Goal: Navigation & Orientation: Find specific page/section

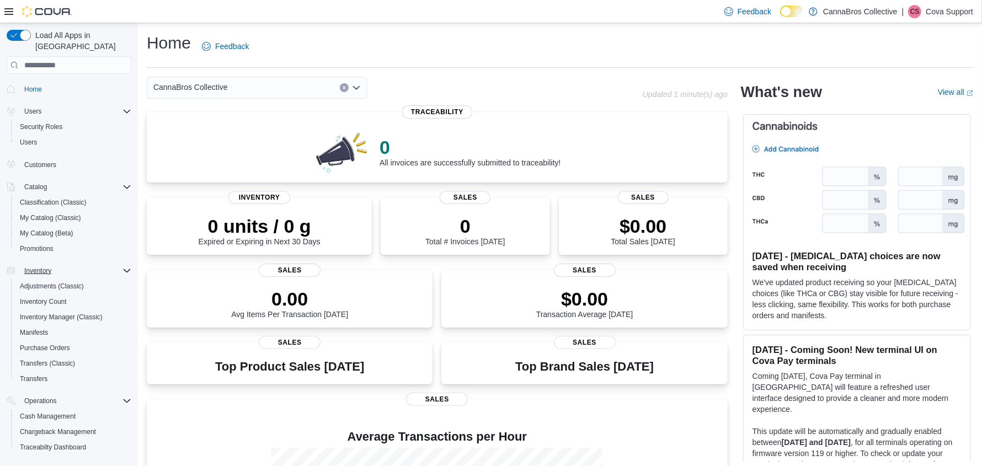
scroll to position [98, 0]
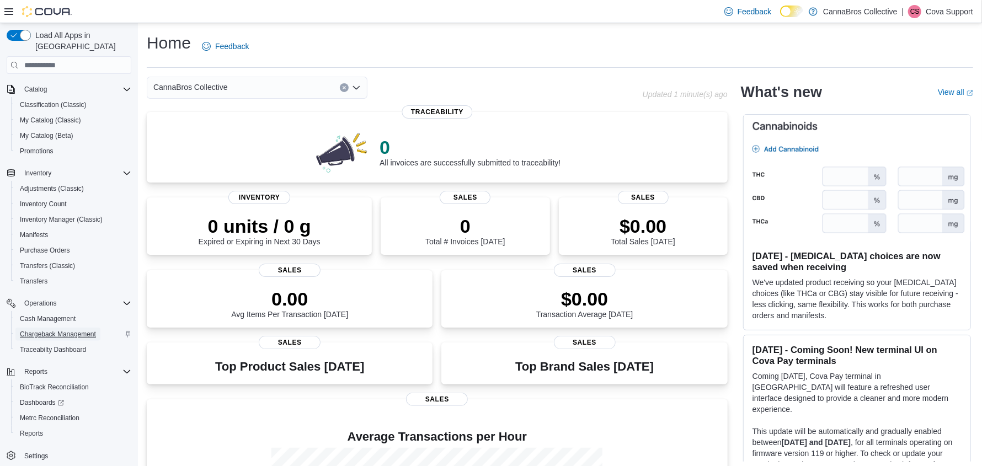
click at [47, 330] on span "Chargeback Management" at bounding box center [58, 334] width 76 height 9
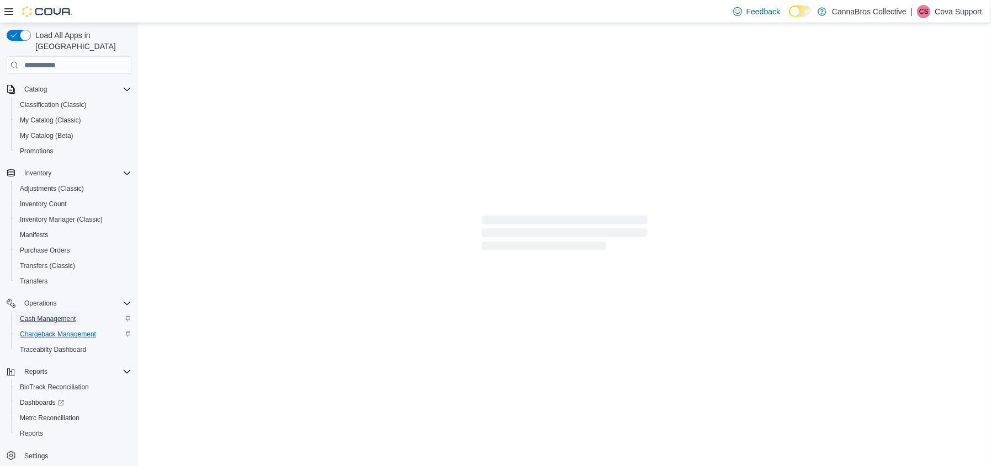
click at [52, 315] on span "Cash Management" at bounding box center [48, 319] width 56 height 9
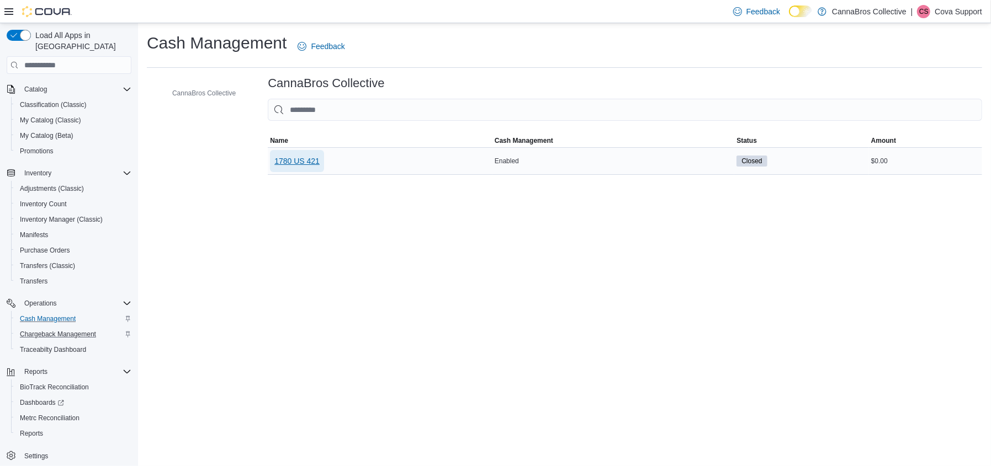
click at [300, 162] on span "1780 US 421" at bounding box center [296, 161] width 45 height 11
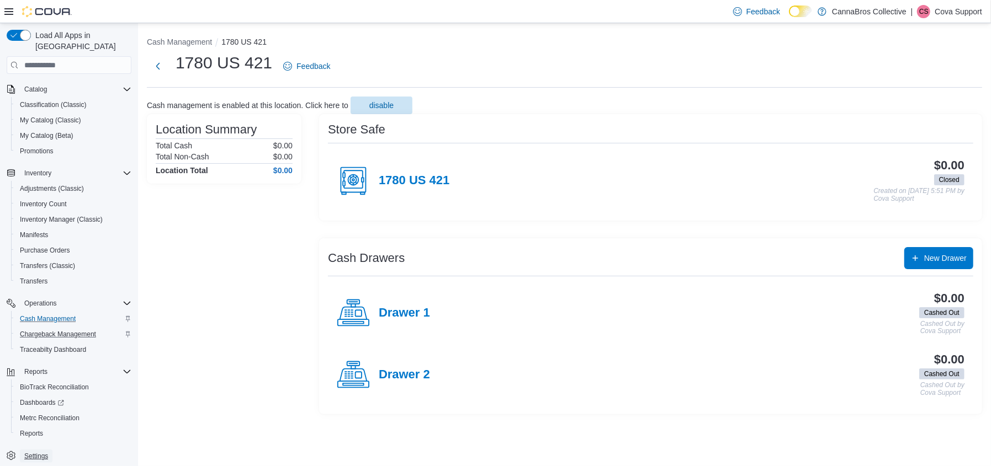
click at [39, 452] on span "Settings" at bounding box center [36, 456] width 24 height 9
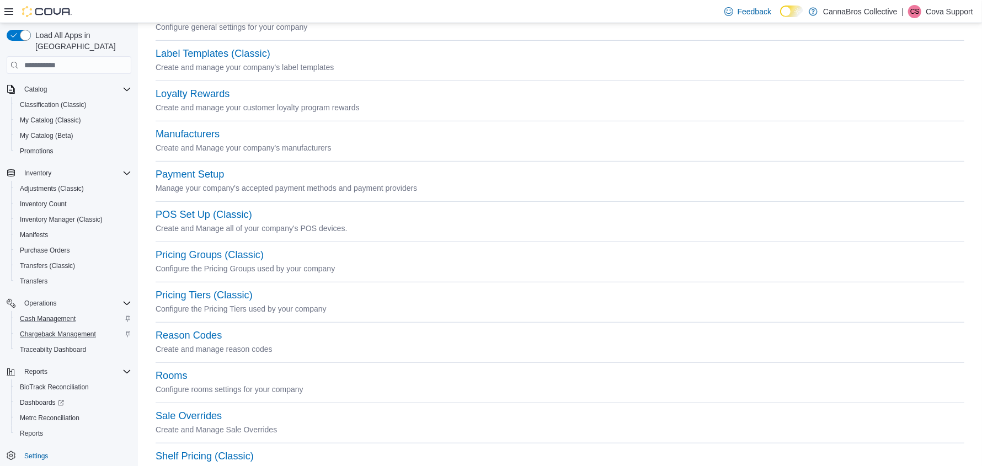
scroll to position [331, 0]
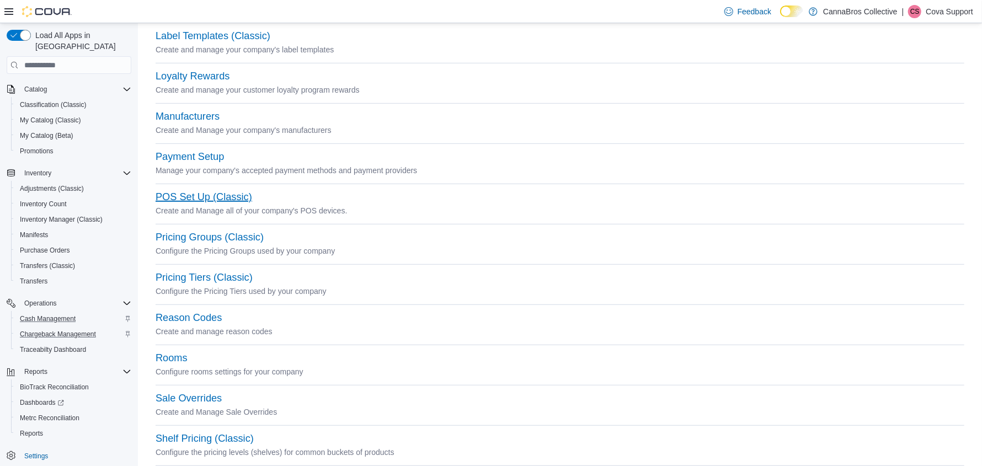
click at [199, 193] on button "POS Set Up (Classic)" at bounding box center [204, 197] width 97 height 12
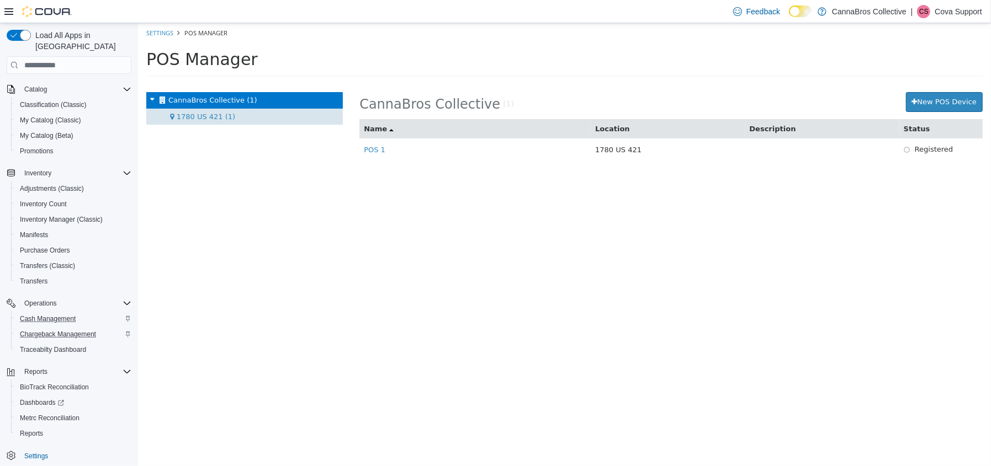
click at [212, 119] on span "1780 US 421 (1)" at bounding box center [205, 117] width 58 height 8
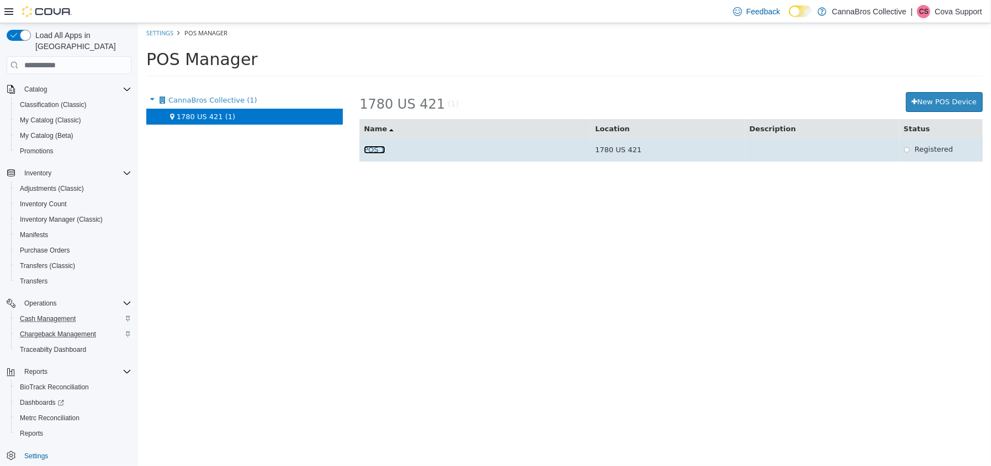
click at [365, 151] on link "POS 1" at bounding box center [374, 150] width 22 height 8
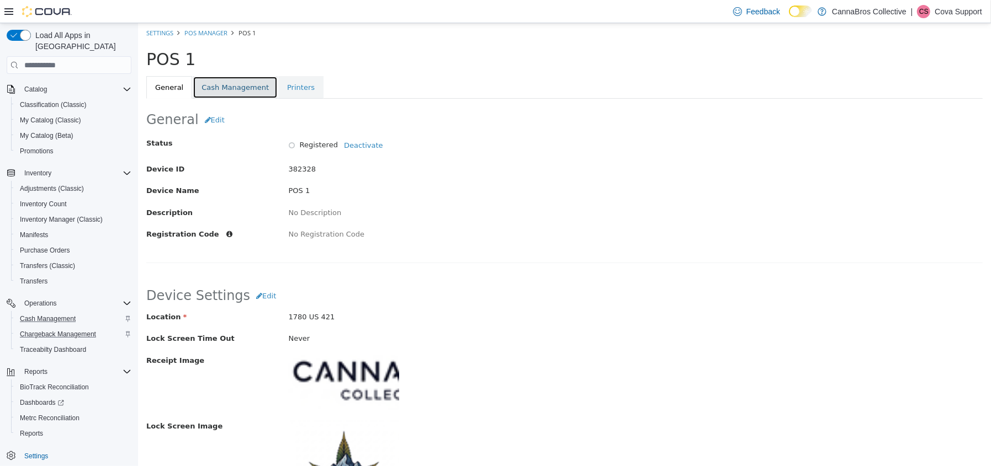
click at [227, 88] on link "Cash Management" at bounding box center [234, 87] width 85 height 23
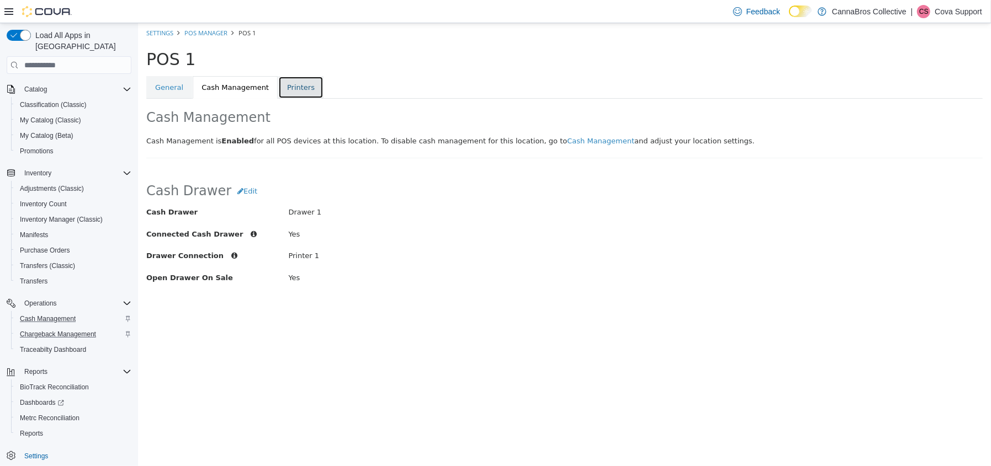
click at [284, 87] on link "Printers" at bounding box center [300, 87] width 45 height 23
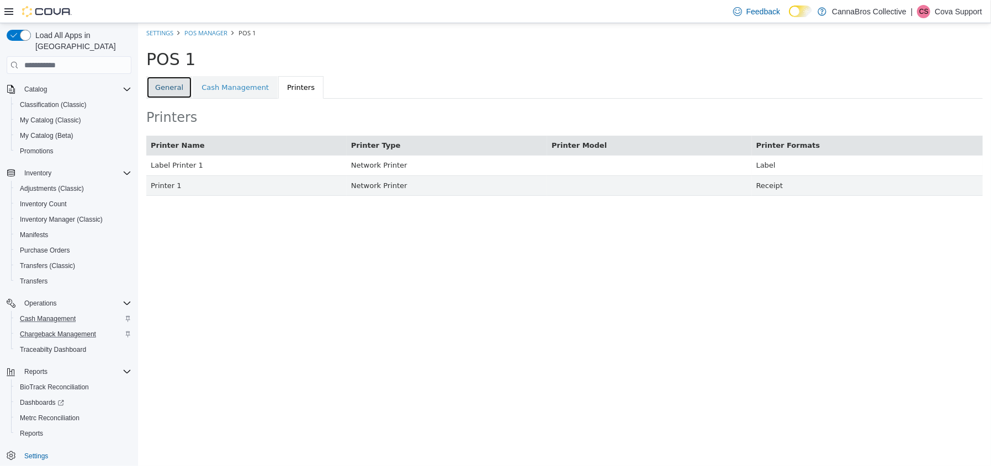
click at [165, 85] on link "General" at bounding box center [169, 87] width 46 height 23
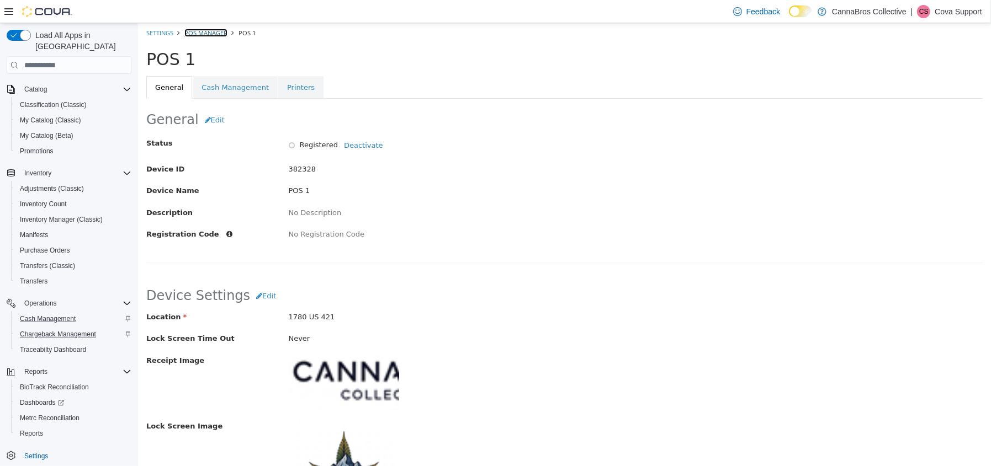
click at [204, 30] on link "POS Manager" at bounding box center [205, 33] width 43 height 8
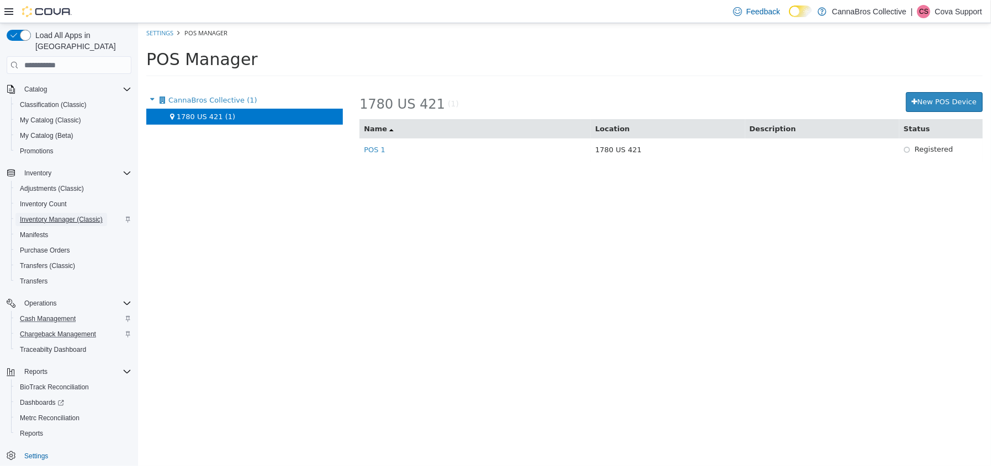
click at [40, 215] on span "Inventory Manager (Classic)" at bounding box center [61, 219] width 83 height 9
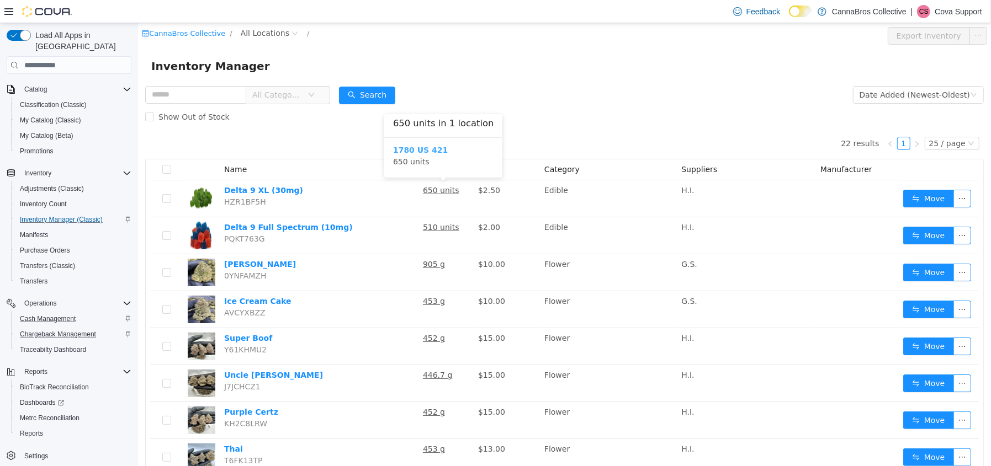
click at [422, 150] on b "1780 US 421" at bounding box center [419, 150] width 55 height 9
click at [320, 35] on div "All Rooms" at bounding box center [339, 35] width 38 height 17
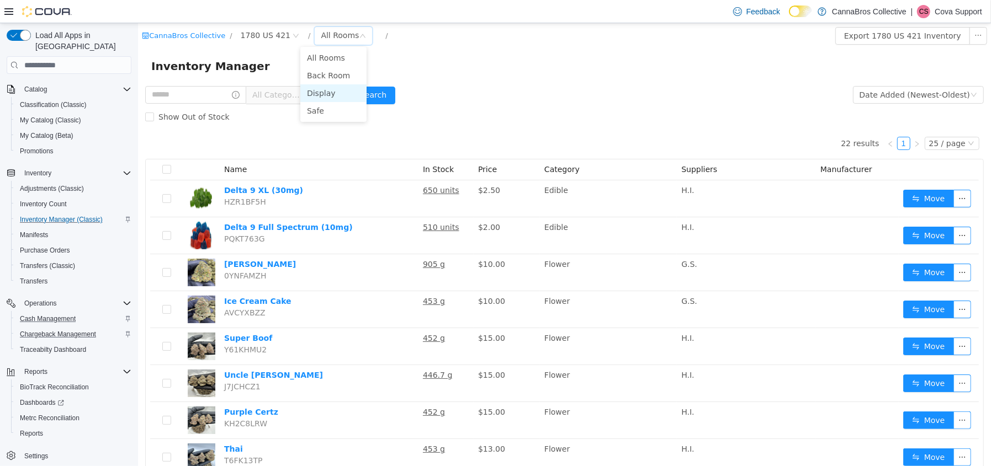
click at [328, 92] on li "Display" at bounding box center [333, 93] width 66 height 18
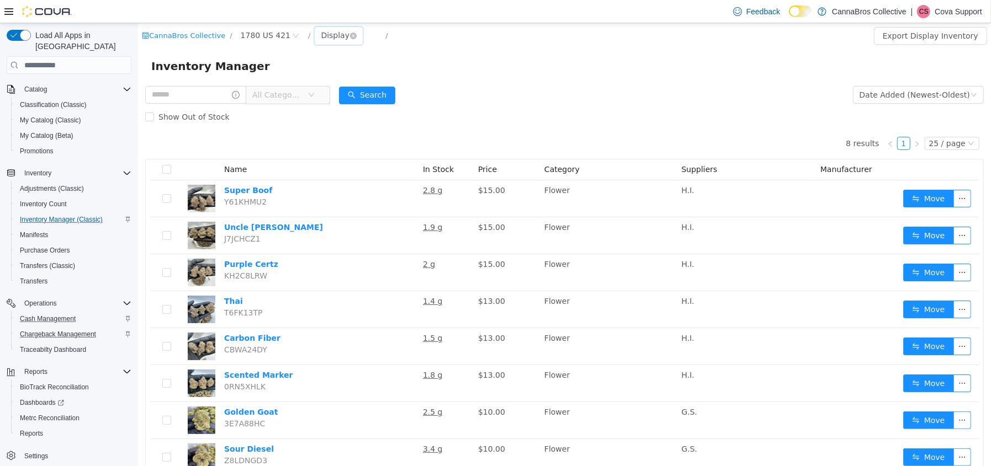
click at [320, 38] on div "Display" at bounding box center [334, 35] width 29 height 17
click at [322, 61] on li "All Rooms" at bounding box center [333, 58] width 66 height 18
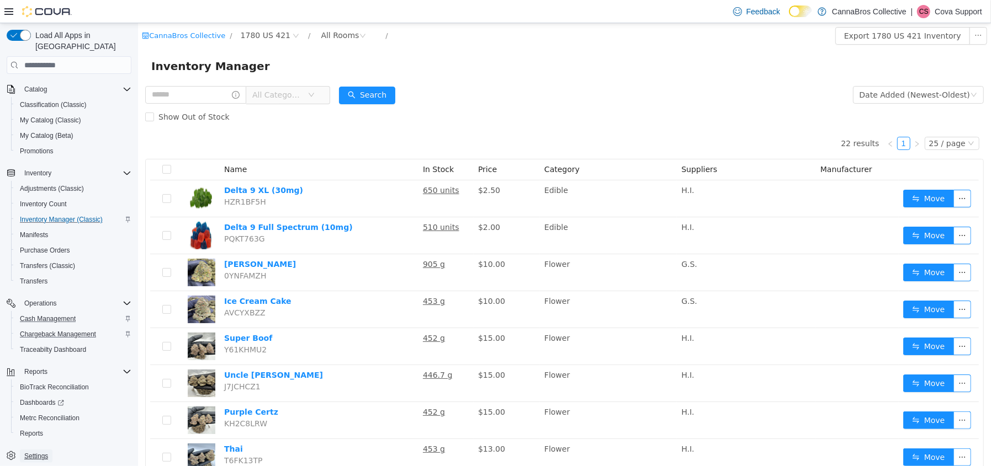
click at [44, 452] on span "Settings" at bounding box center [36, 456] width 24 height 9
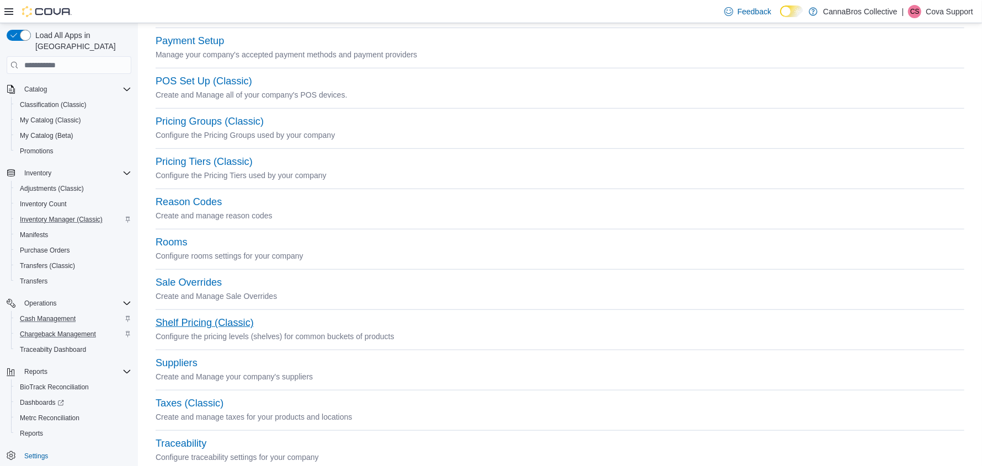
scroll to position [476, 0]
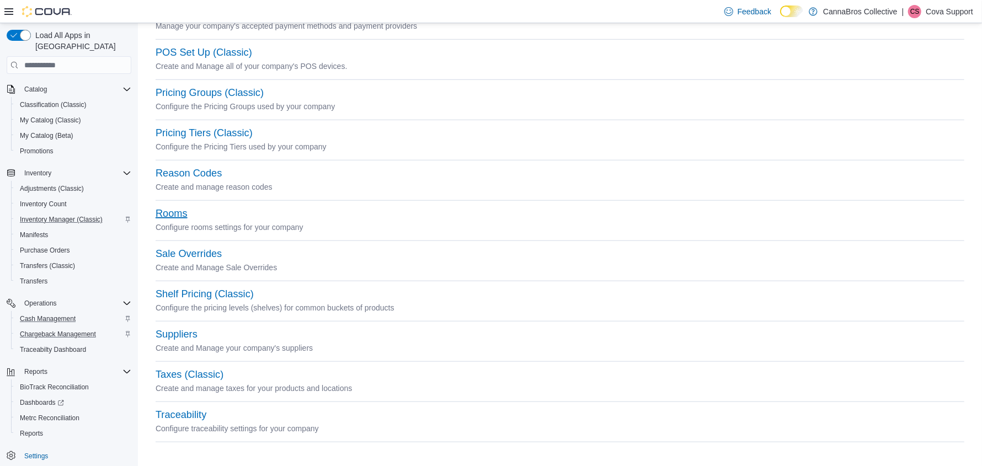
click at [183, 214] on button "Rooms" at bounding box center [172, 214] width 32 height 12
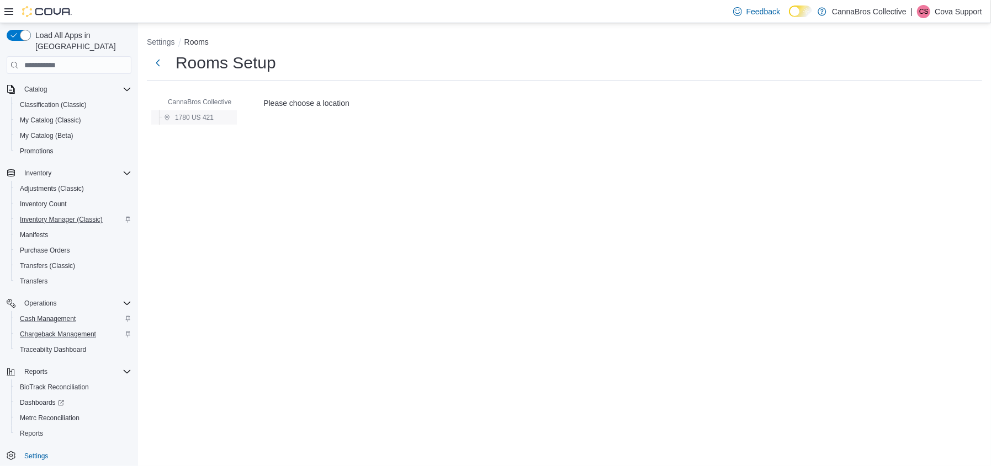
click at [203, 118] on span "1780 US 421" at bounding box center [194, 117] width 39 height 9
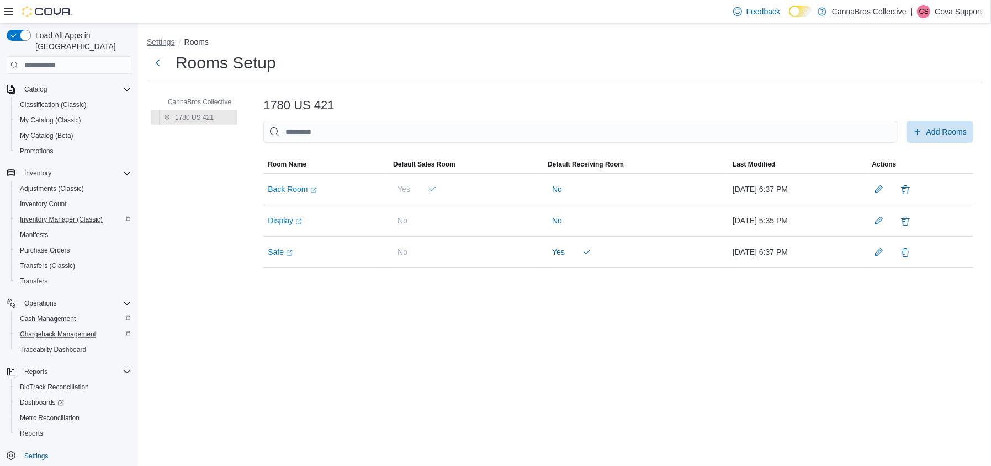
click at [153, 41] on button "Settings" at bounding box center [161, 42] width 28 height 9
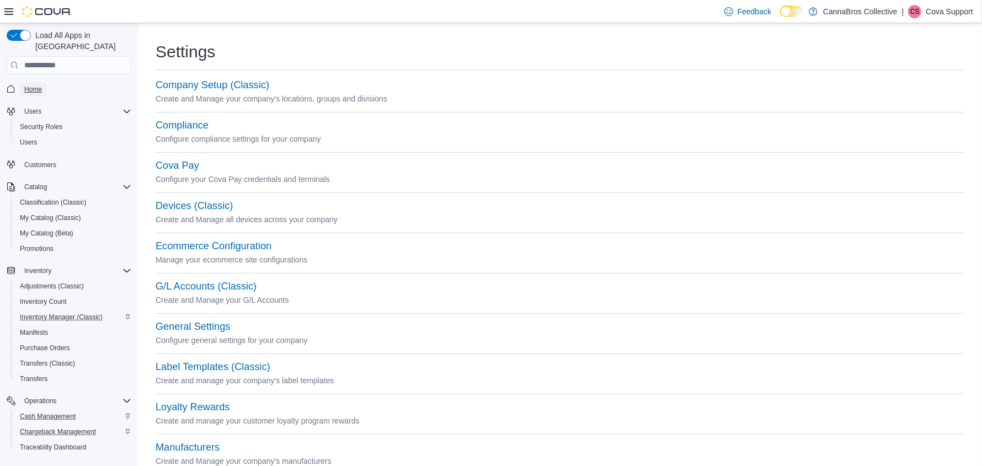
click at [41, 83] on span "Home" at bounding box center [33, 89] width 18 height 13
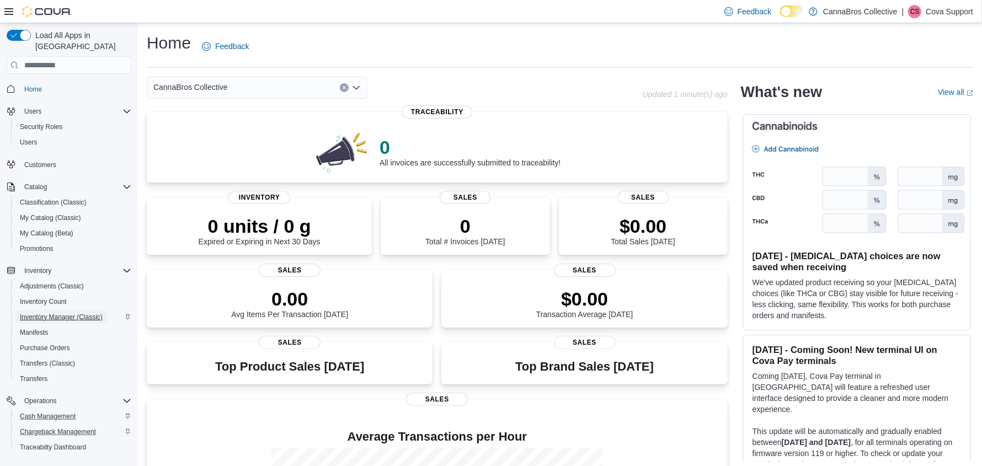
click at [54, 313] on span "Inventory Manager (Classic)" at bounding box center [61, 317] width 83 height 9
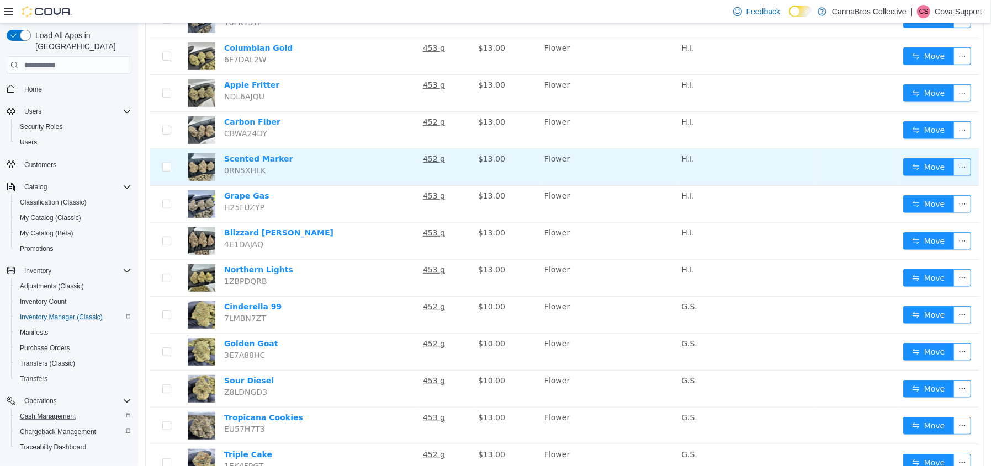
scroll to position [441, 0]
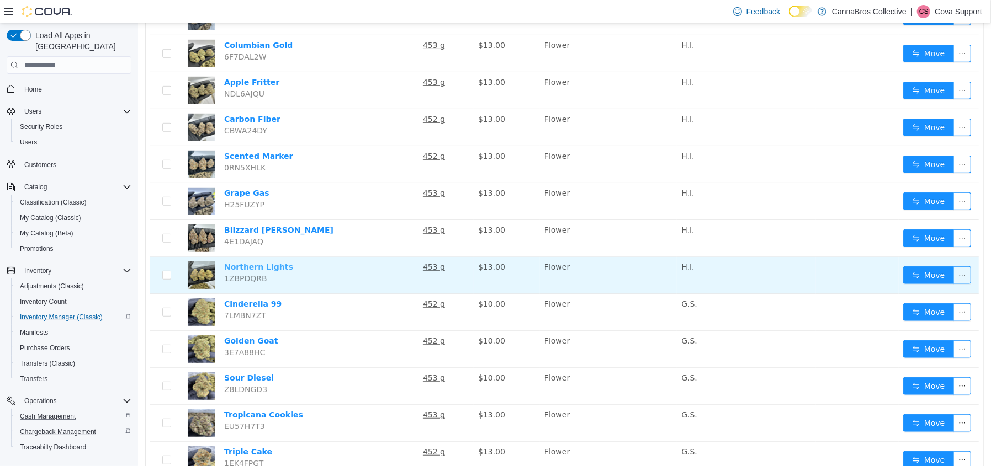
click at [273, 266] on link "Northern Lights" at bounding box center [257, 267] width 69 height 9
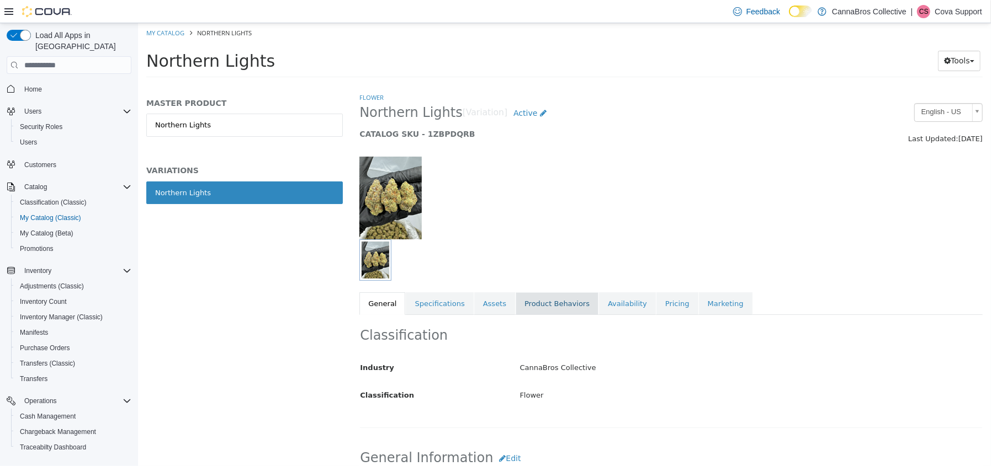
click at [535, 310] on link "Product Behaviors" at bounding box center [556, 303] width 83 height 23
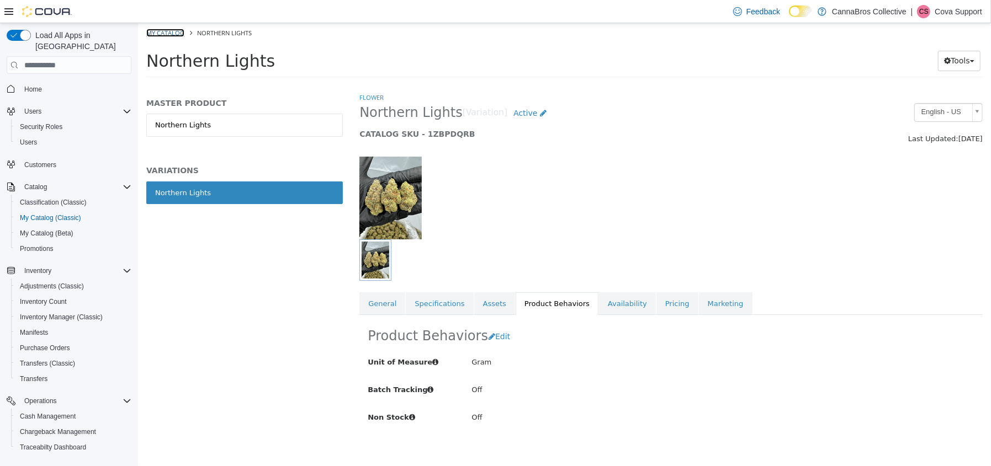
click at [169, 32] on link "My Catalog" at bounding box center [165, 33] width 38 height 8
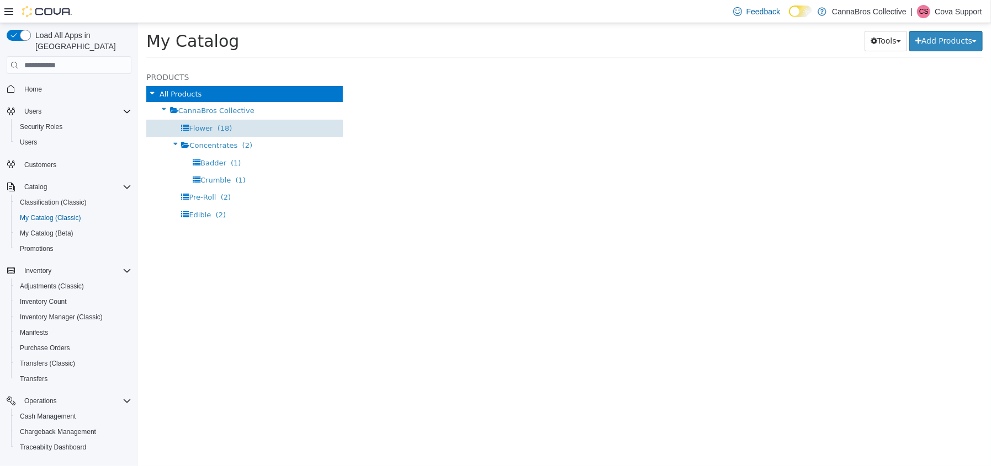
select select "**********"
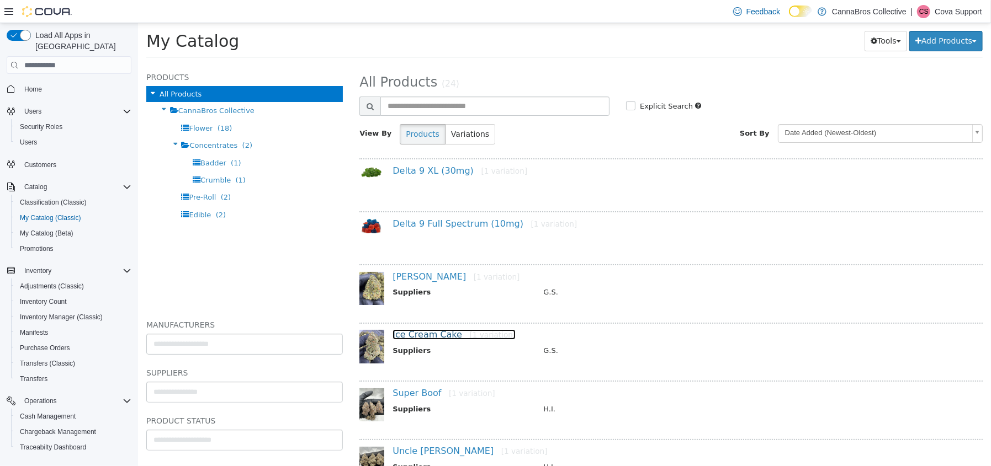
click at [409, 338] on link "Ice Cream Cake [1 variation]" at bounding box center [453, 334] width 123 height 10
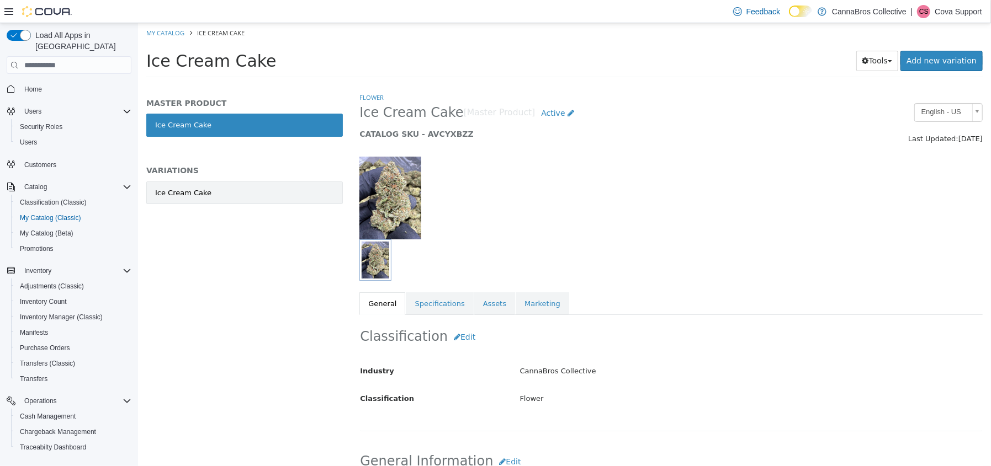
click at [180, 196] on div "Ice Cream Cake" at bounding box center [183, 193] width 56 height 11
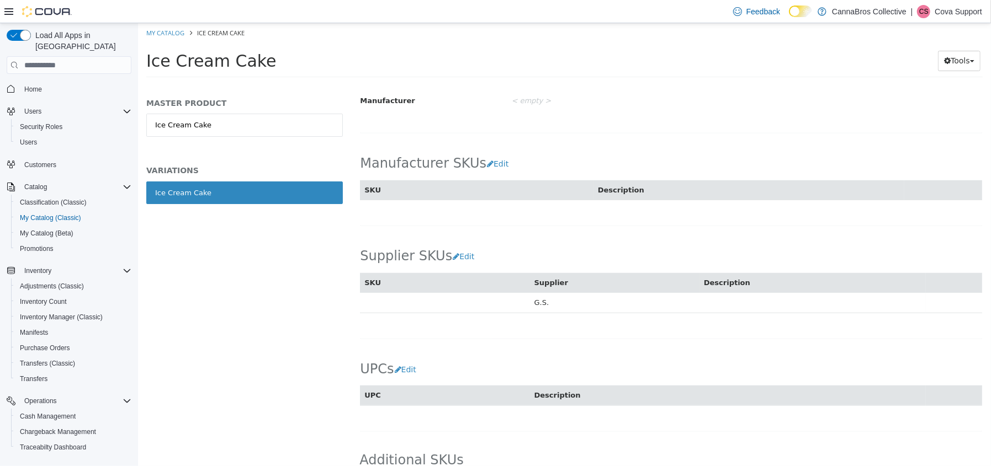
scroll to position [624, 0]
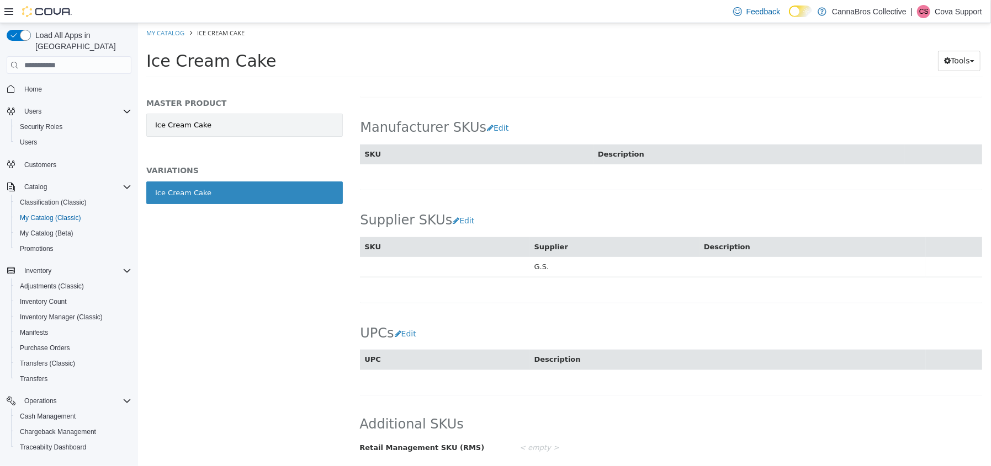
click at [184, 116] on link "Ice Cream Cake" at bounding box center [244, 125] width 196 height 23
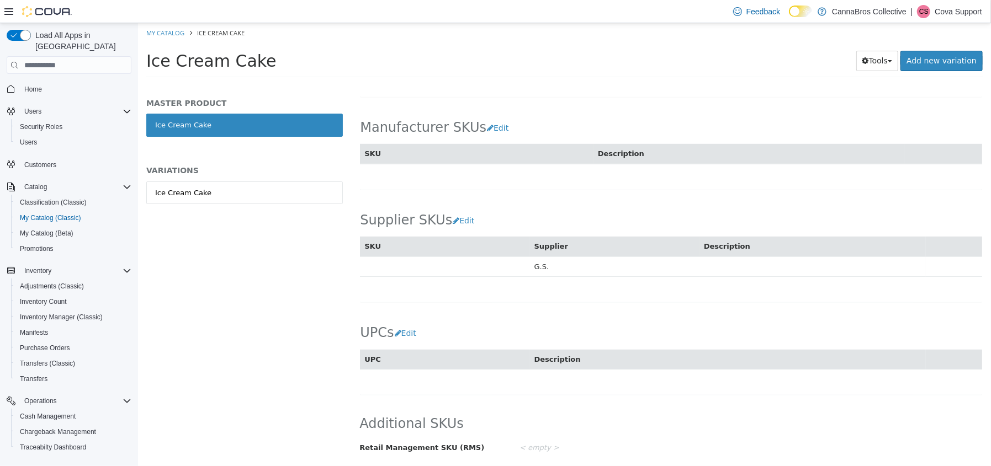
scroll to position [622, 0]
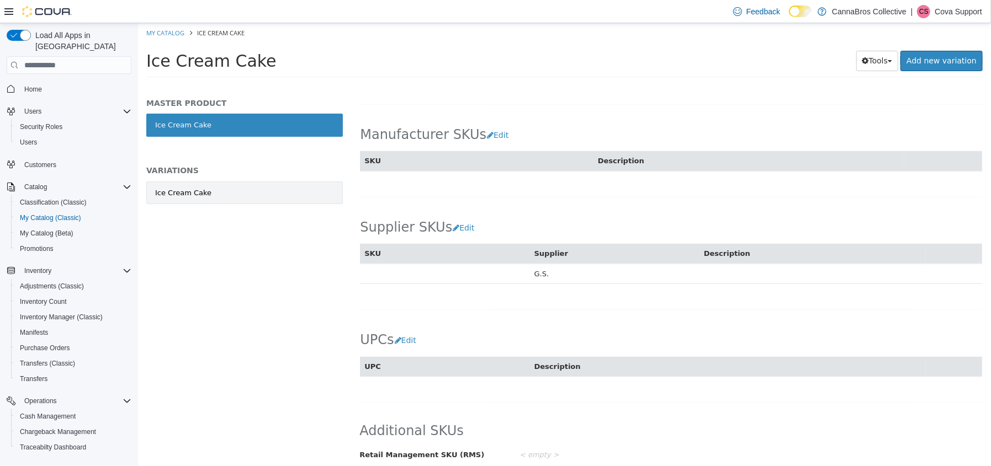
click at [204, 190] on link "Ice Cream Cake" at bounding box center [244, 193] width 196 height 23
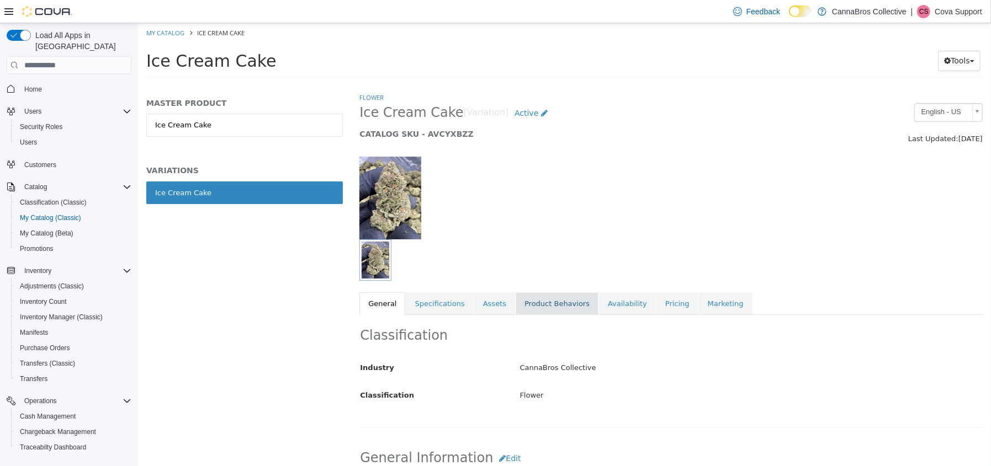
click at [528, 304] on link "Product Behaviors" at bounding box center [556, 303] width 83 height 23
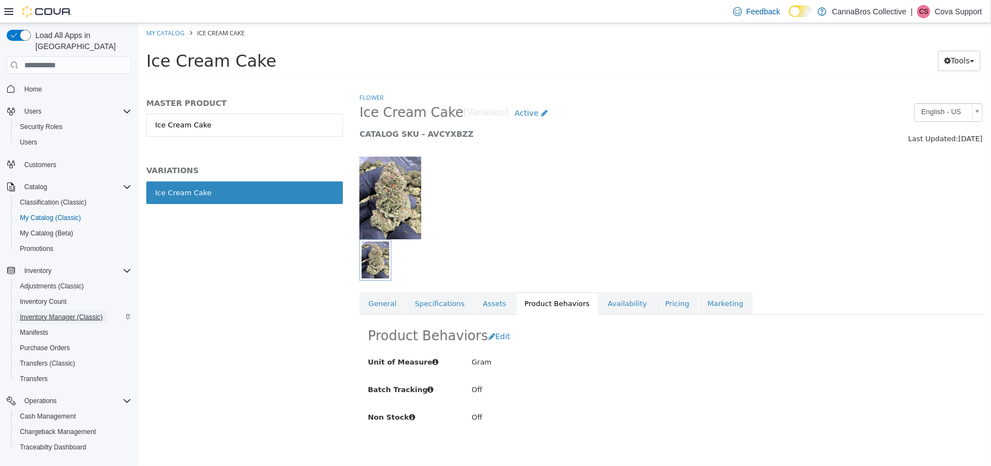
click at [55, 313] on span "Inventory Manager (Classic)" at bounding box center [61, 317] width 83 height 9
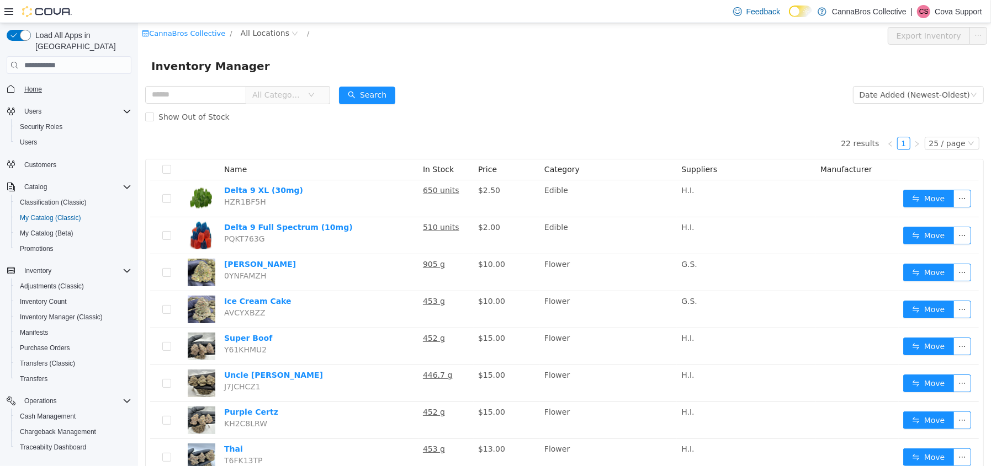
click at [42, 83] on link "Home" at bounding box center [33, 89] width 26 height 13
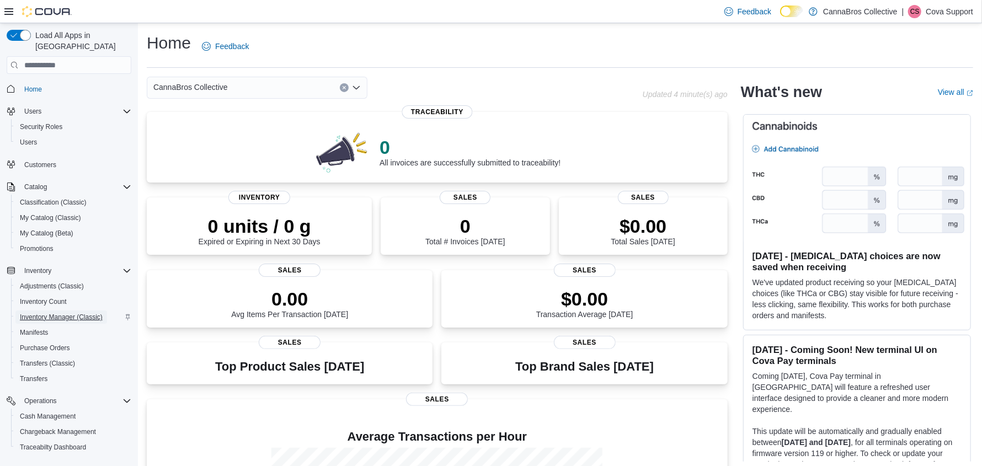
click at [40, 313] on span "Inventory Manager (Classic)" at bounding box center [61, 317] width 83 height 9
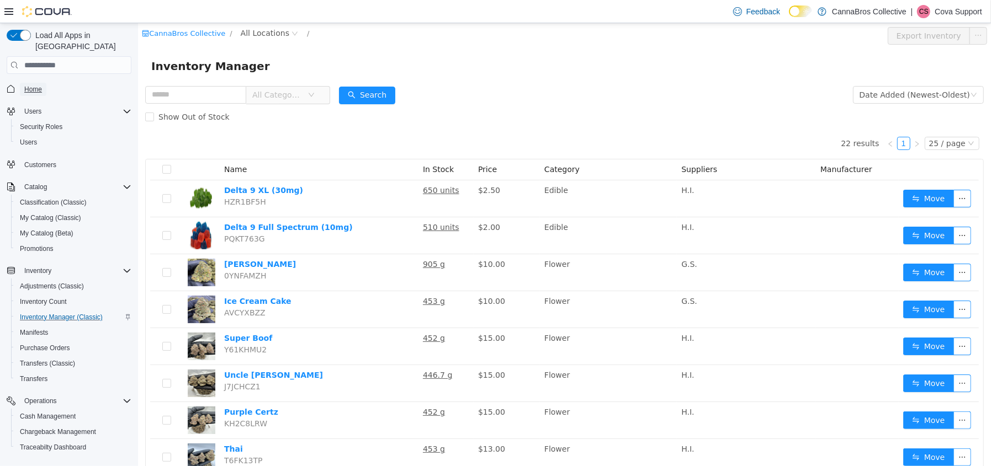
click at [42, 83] on link "Home" at bounding box center [33, 89] width 26 height 13
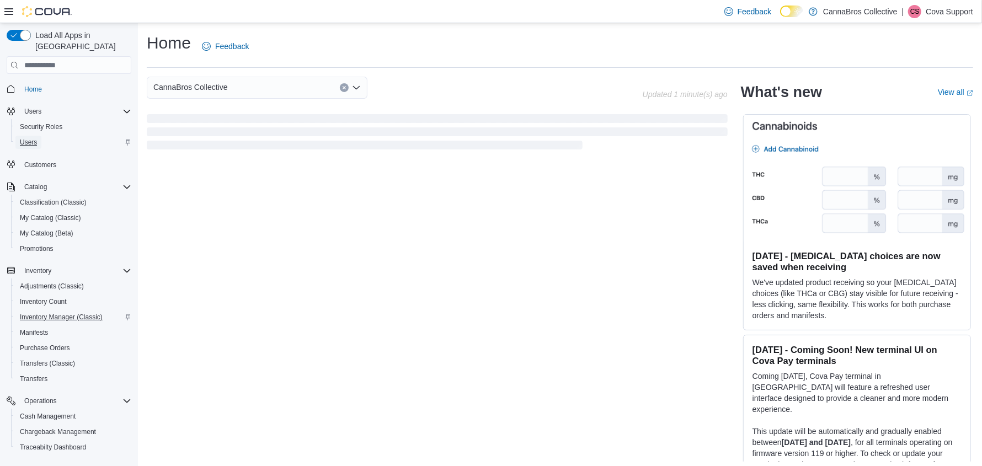
click at [37, 136] on link "Users" at bounding box center [28, 142] width 26 height 13
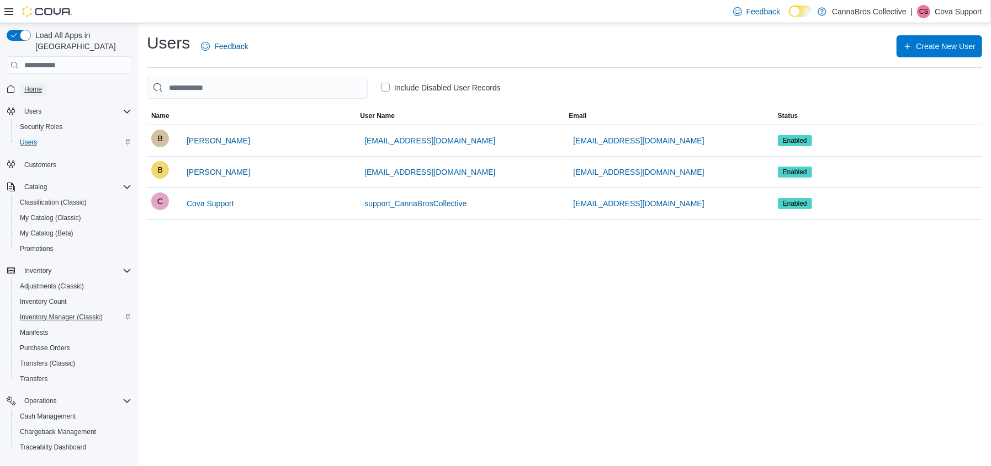
click at [31, 85] on span "Home" at bounding box center [33, 89] width 18 height 9
